Goal: Information Seeking & Learning: Learn about a topic

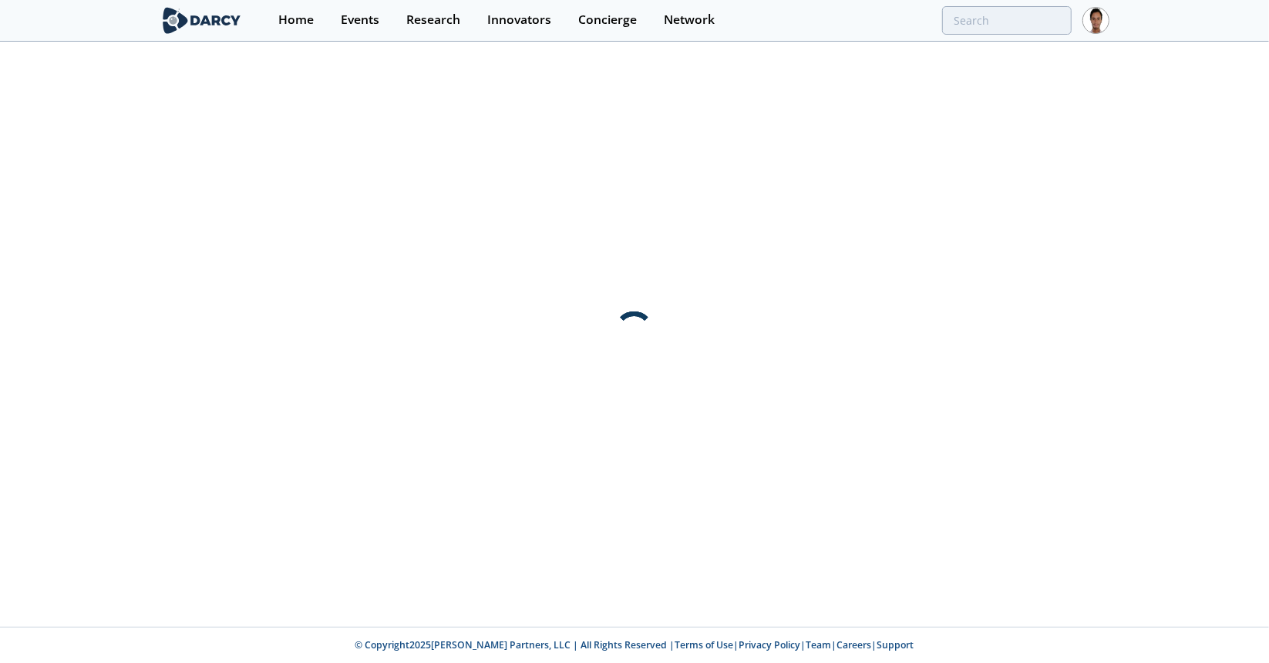
type input "housecall"
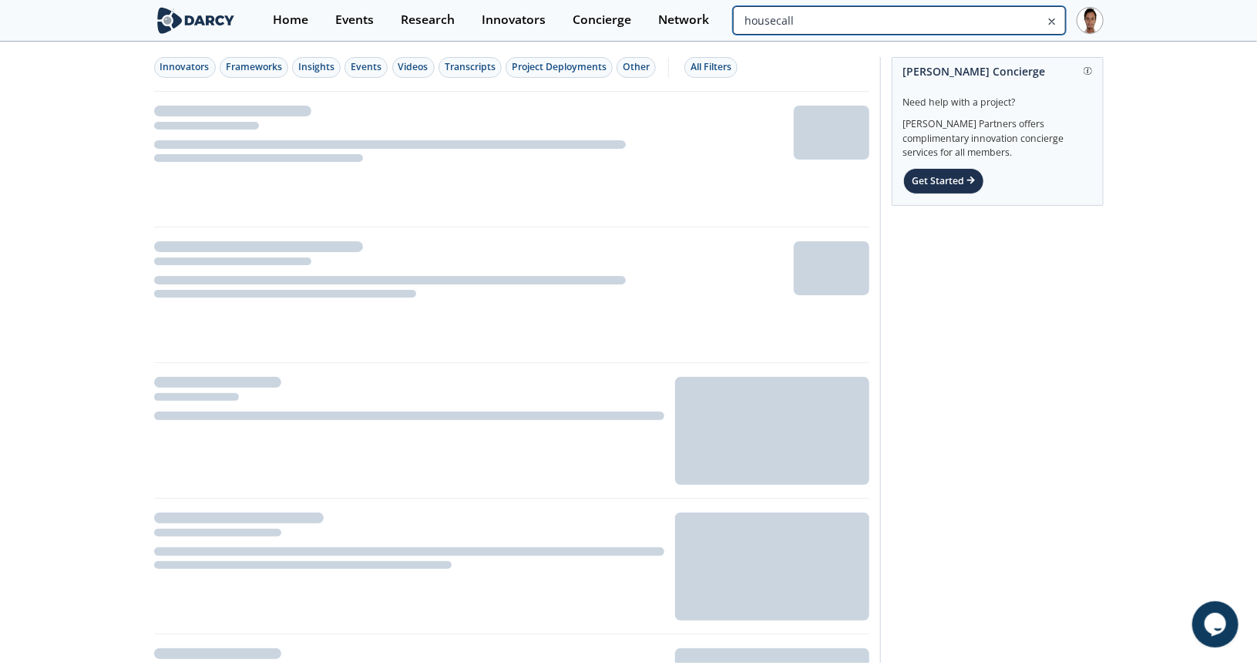
click at [997, 12] on input "housecall" at bounding box center [899, 20] width 332 height 29
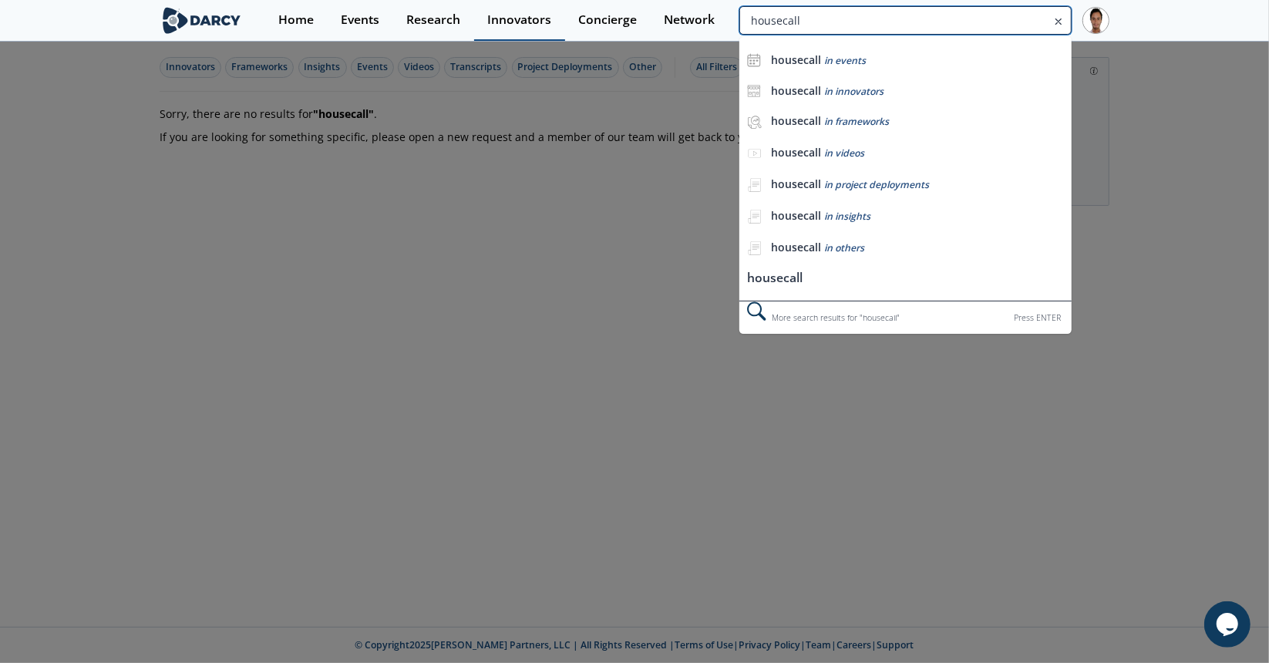
drag, startPoint x: 832, startPoint y: 15, endPoint x: 561, endPoint y: 23, distance: 271.4
click at [561, 23] on div "Home Events Research Innovators Concierge Network housecall housecall in events…" at bounding box center [687, 20] width 844 height 41
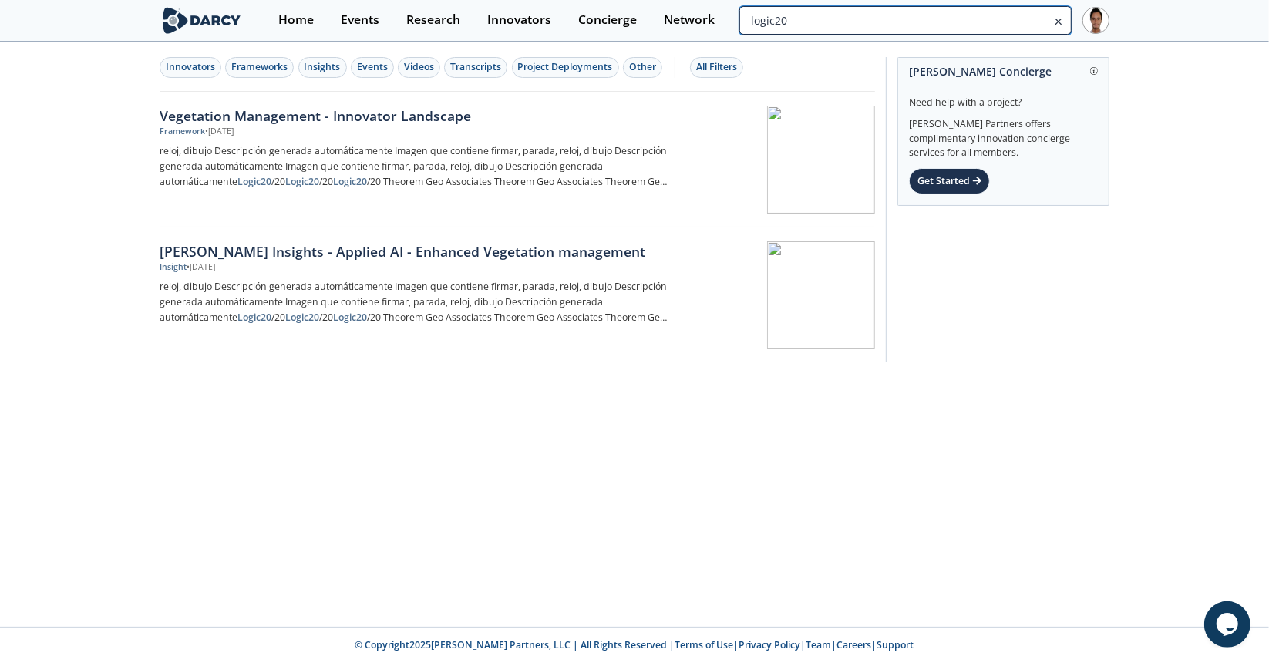
click at [999, 22] on input "logic20" at bounding box center [905, 20] width 332 height 29
click at [198, 69] on div "Innovators" at bounding box center [190, 67] width 49 height 14
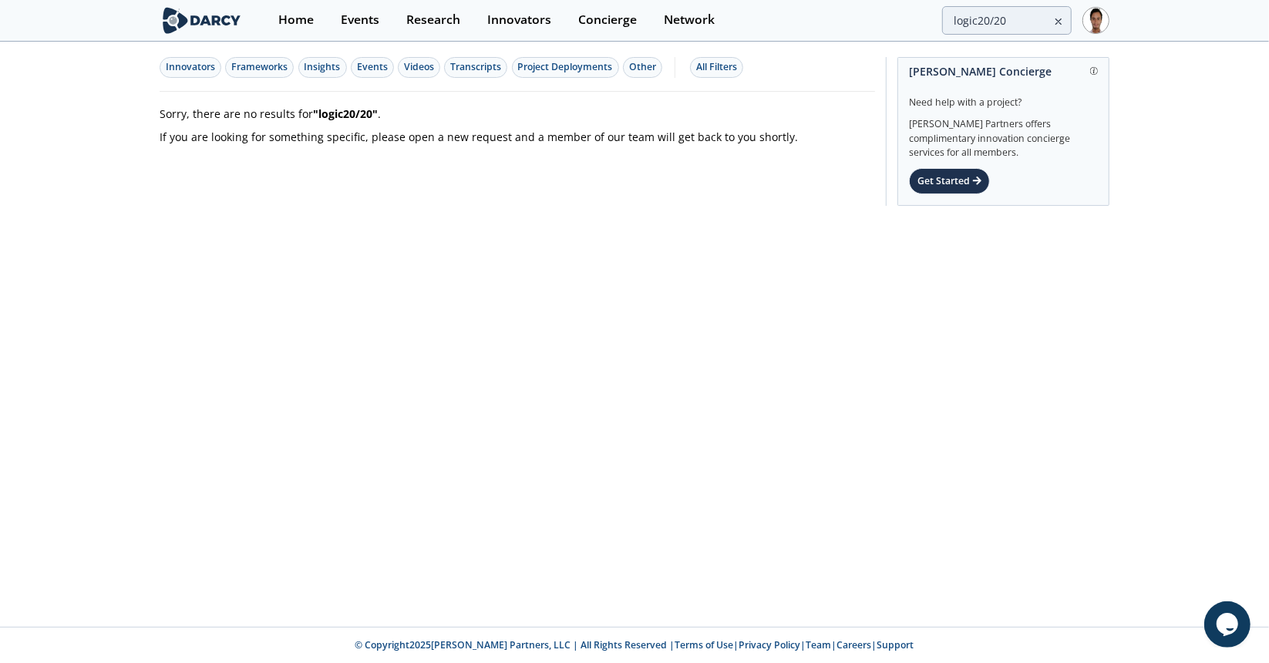
type input "logic20"
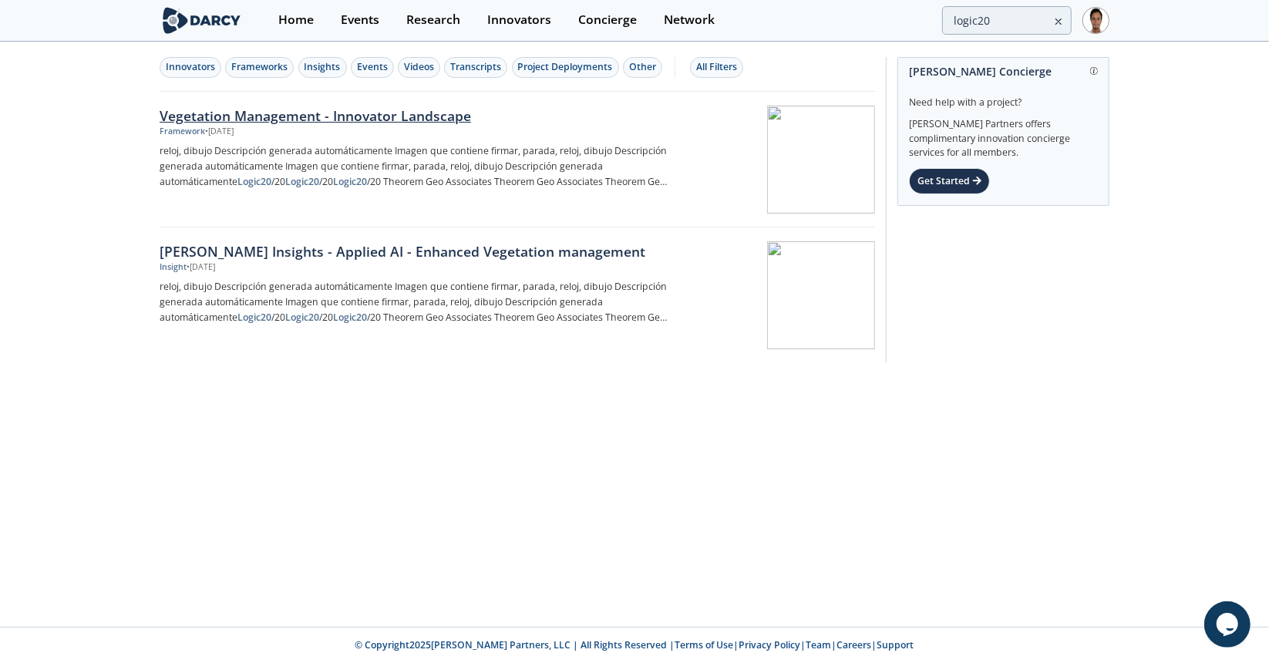
click at [261, 116] on div "Vegetation Management - Innovator Landscape" at bounding box center [415, 116] width 510 height 20
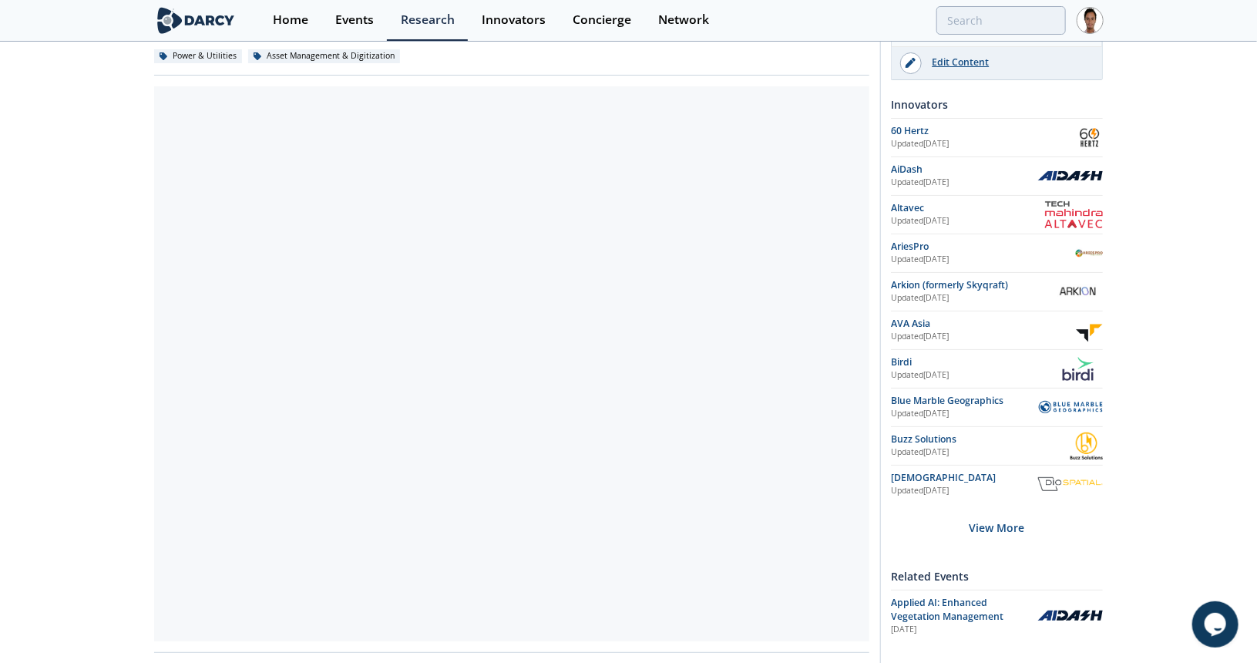
scroll to position [308, 0]
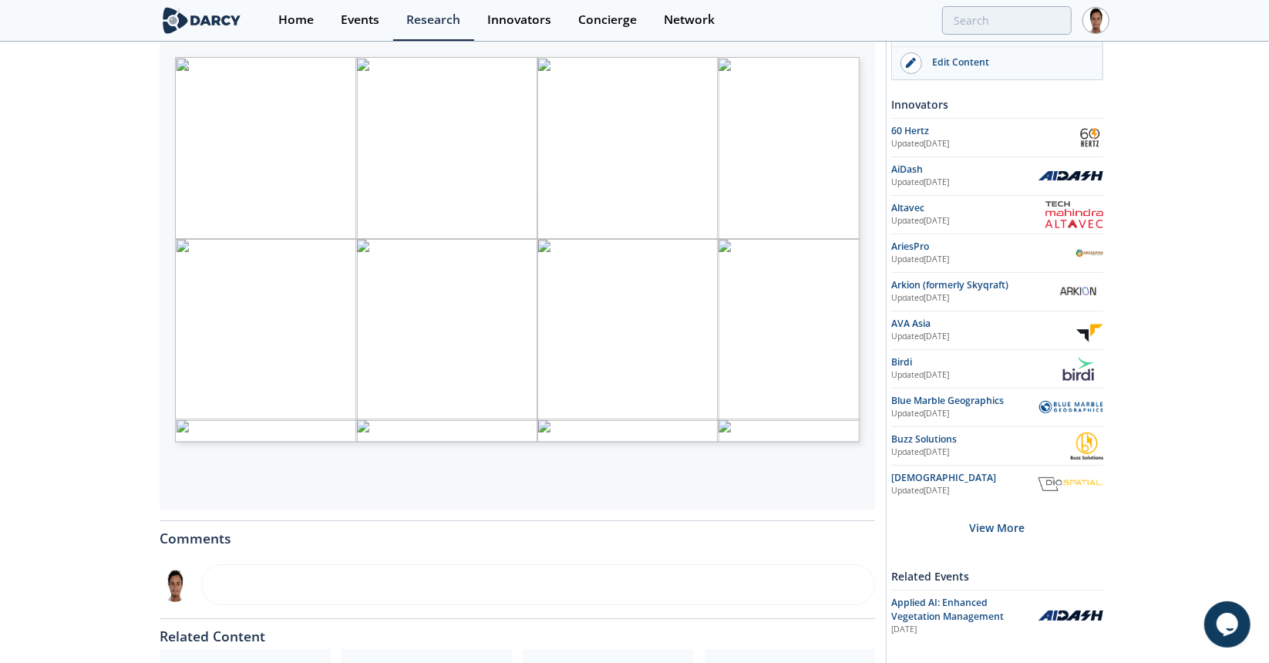
click at [701, 309] on span "Página 1" at bounding box center [1107, 535] width 1174 height 614
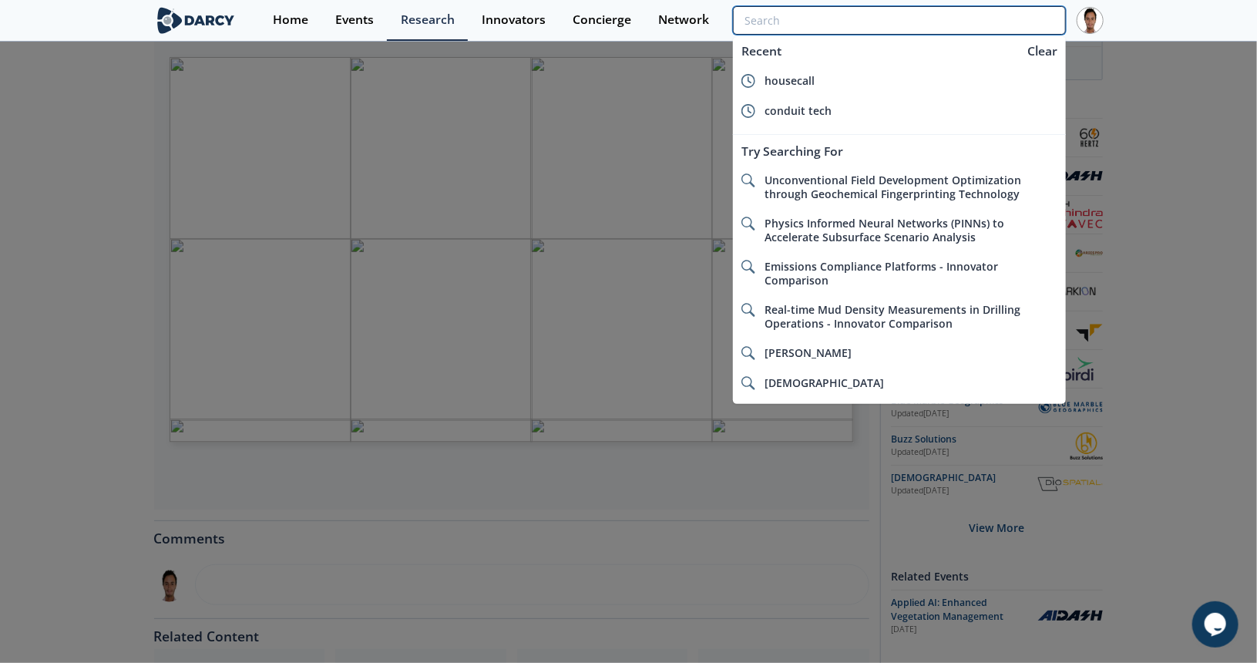
click at [980, 25] on input "search" at bounding box center [899, 20] width 332 height 29
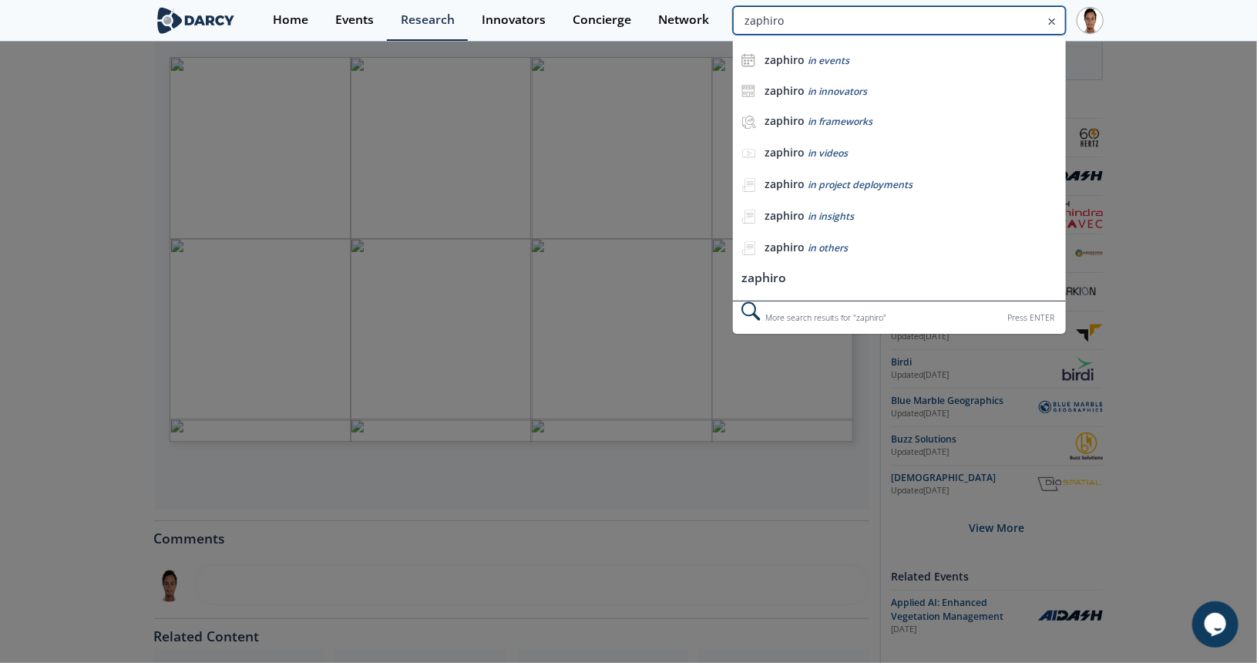
type input "zaphiro"
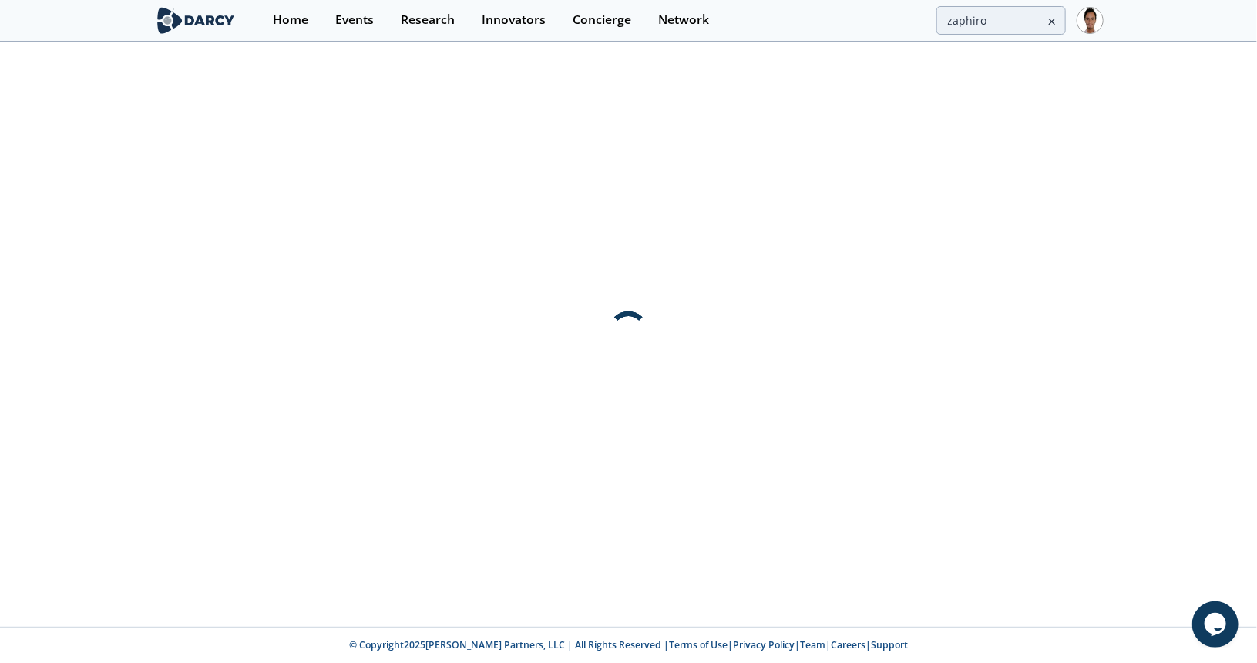
scroll to position [0, 0]
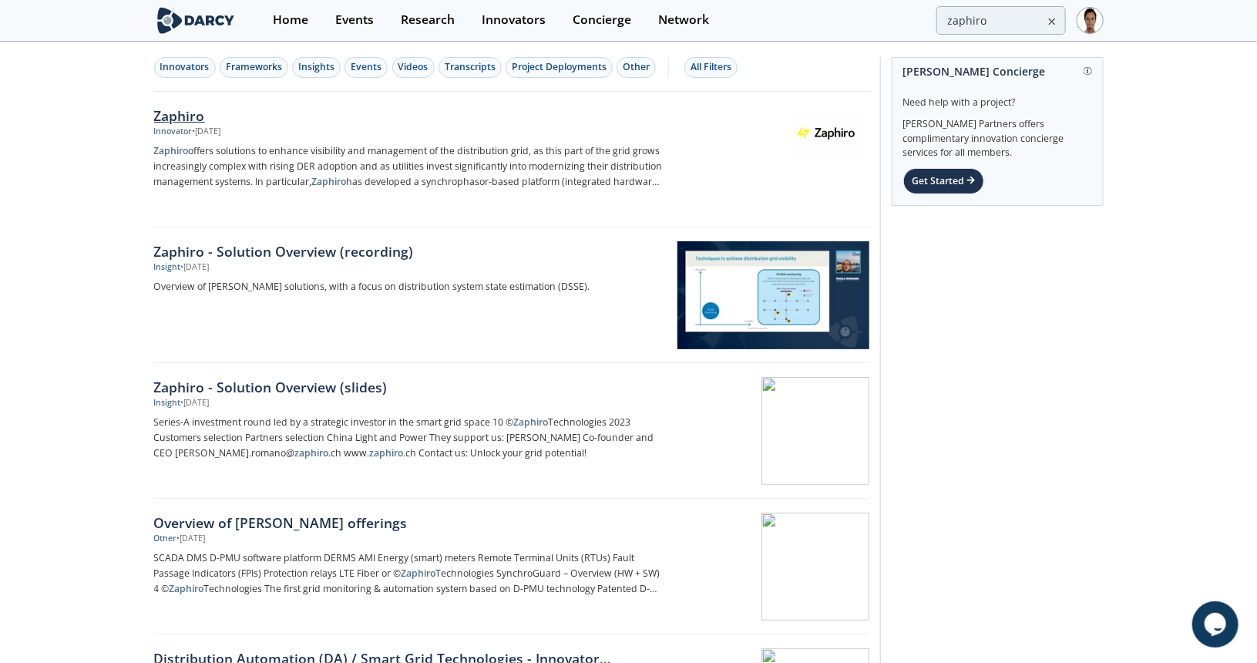
click at [268, 121] on div "Zaphiro" at bounding box center [409, 116] width 510 height 20
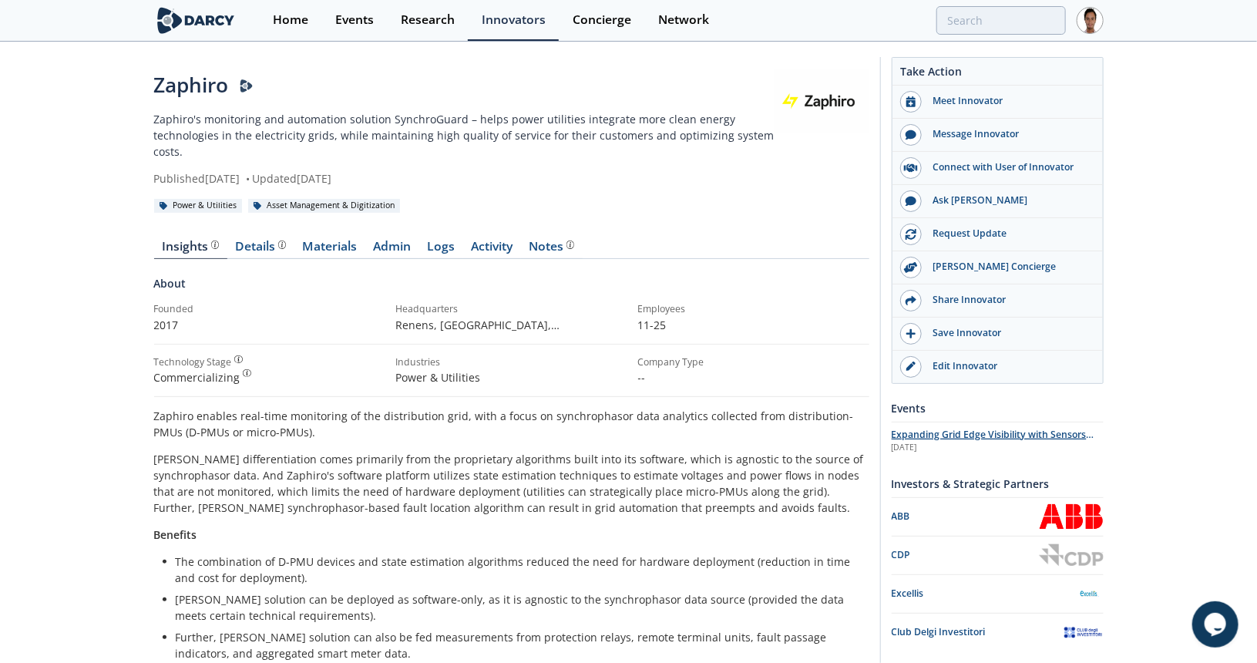
click at [916, 428] on span "Expanding Grid Edge Visibility with Sensors and State Estimation" at bounding box center [993, 441] width 203 height 27
